Goal: Task Accomplishment & Management: Complete application form

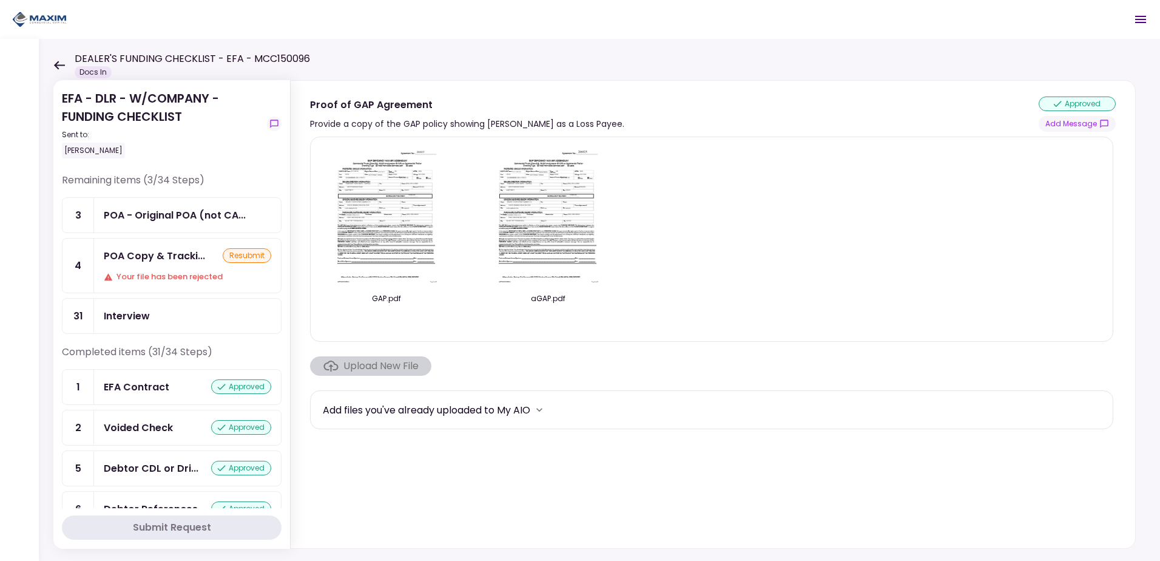
click at [149, 268] on div "POA Copy & Tracki... resubmit Your file has been rejected" at bounding box center [187, 265] width 187 height 54
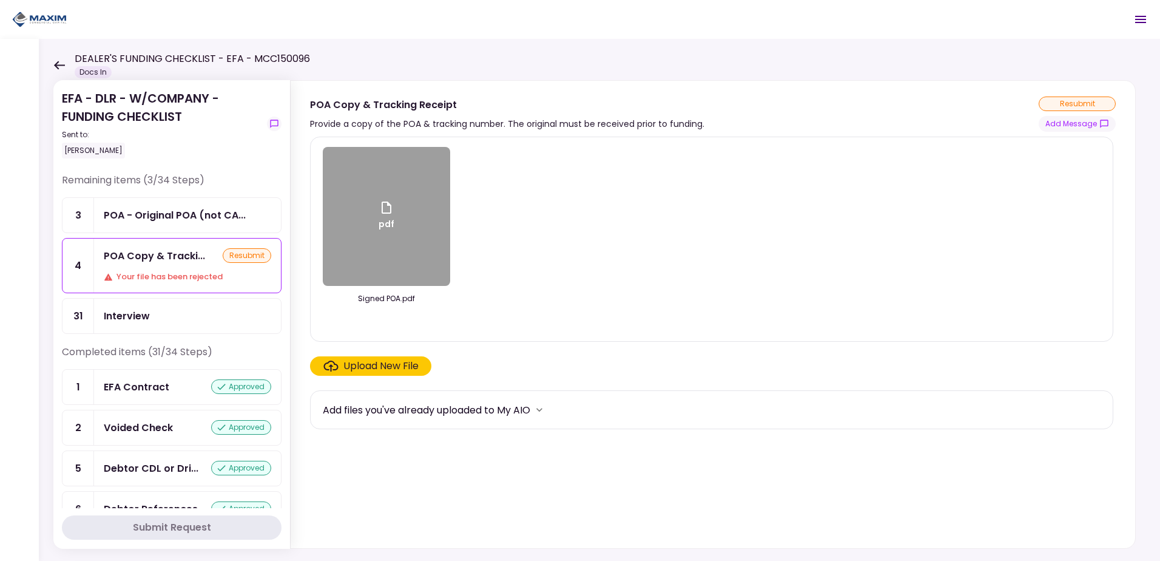
click at [361, 371] on div "Upload New File" at bounding box center [380, 366] width 75 height 15
click at [0, 0] on input "Upload New File" at bounding box center [0, 0] width 0 height 0
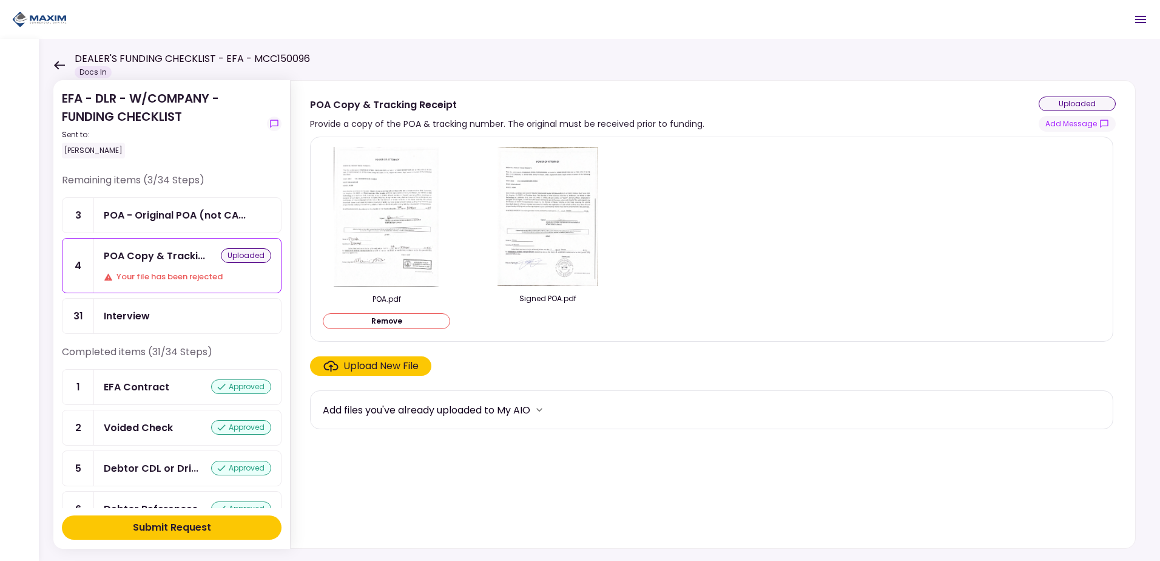
click at [377, 368] on div "Upload New File" at bounding box center [380, 366] width 75 height 15
click at [0, 0] on input "Upload New File" at bounding box center [0, 0] width 0 height 0
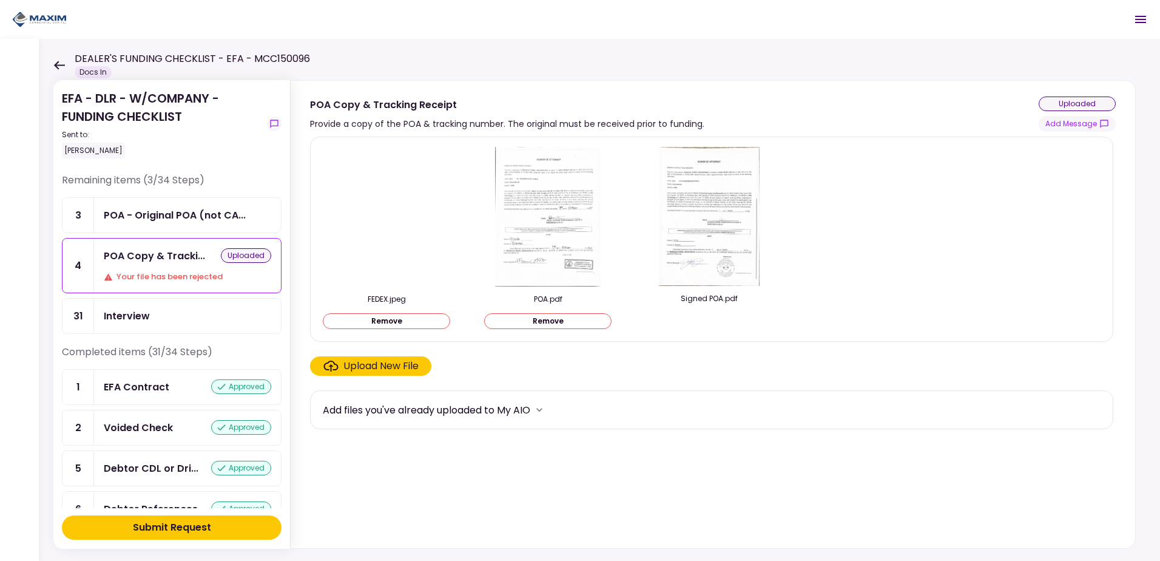
click at [262, 525] on button "Submit Request" at bounding box center [172, 527] width 220 height 24
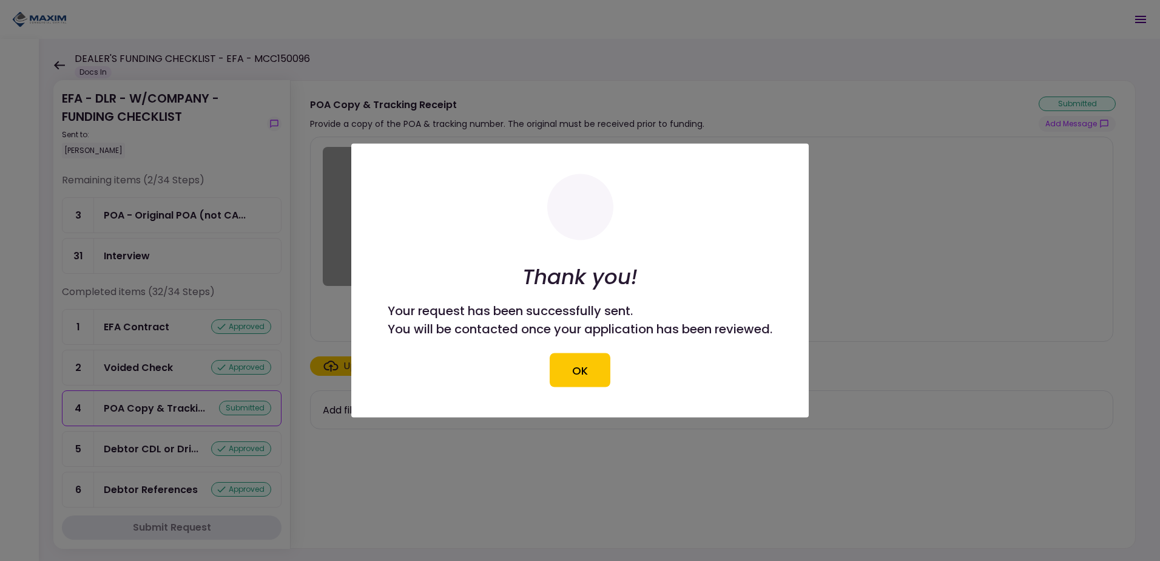
click at [579, 366] on button "OK" at bounding box center [580, 370] width 61 height 34
